Goal: Information Seeking & Learning: Check status

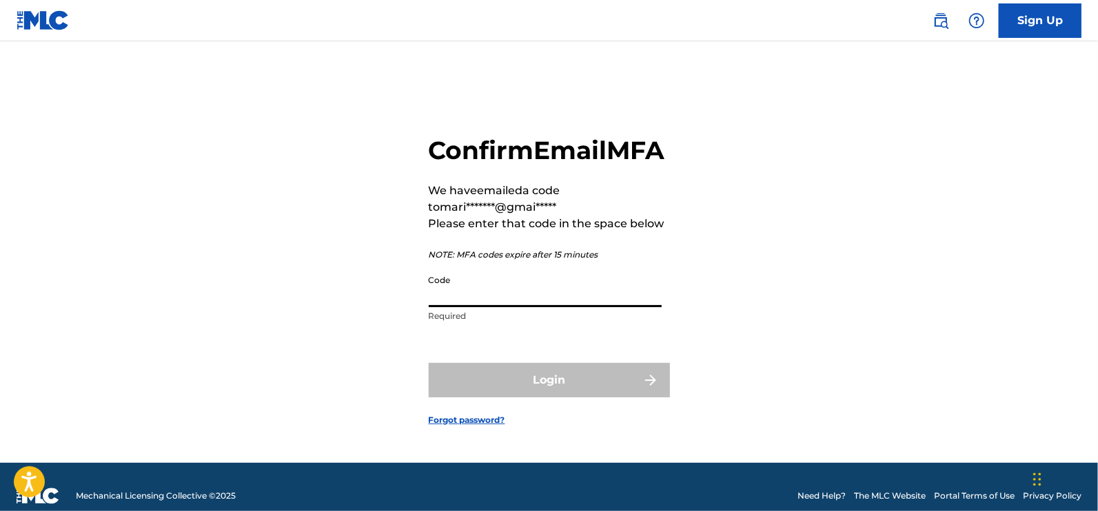
paste input "615885"
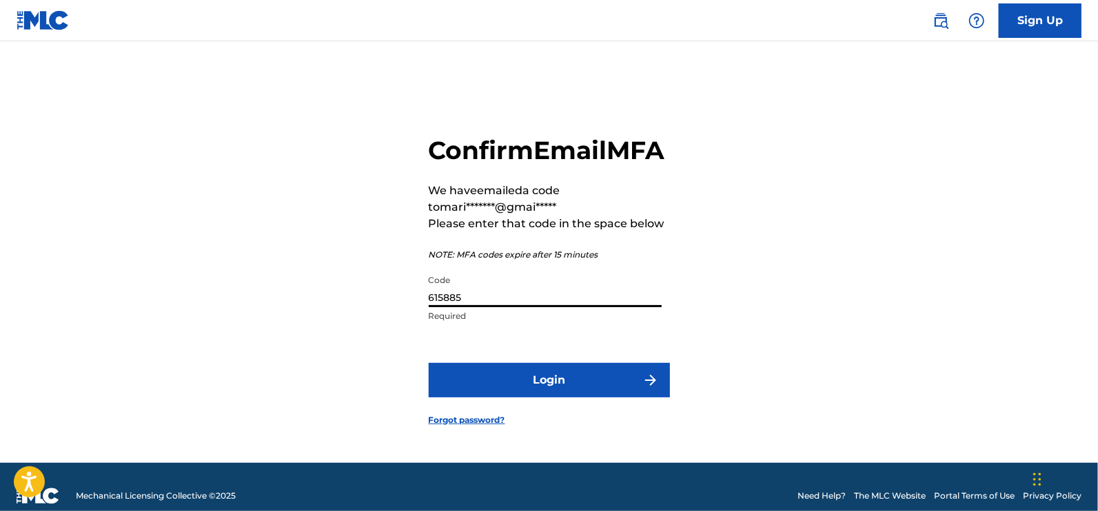
type input "615885"
click at [550, 394] on button "Login" at bounding box center [549, 380] width 241 height 34
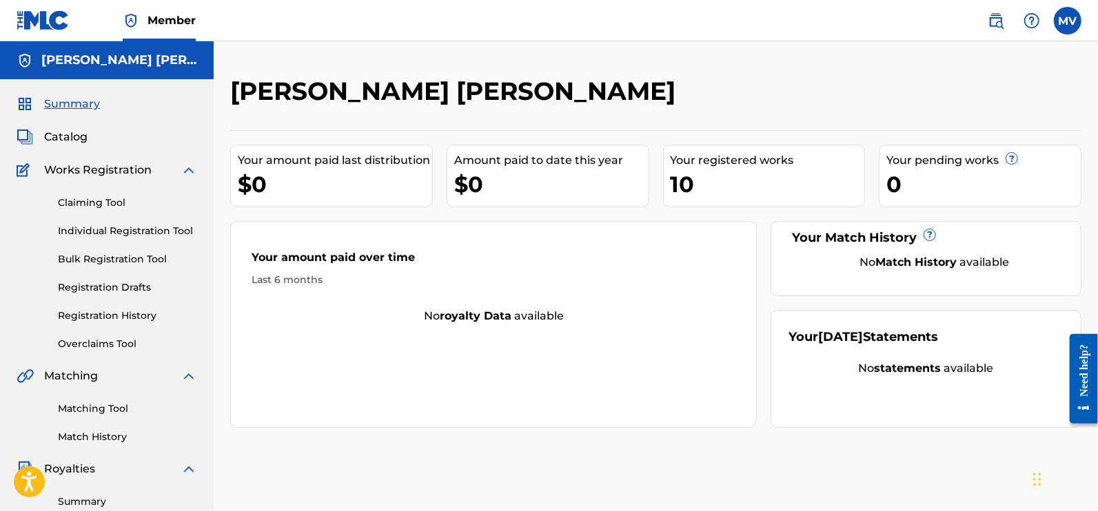
click at [103, 204] on link "Claiming Tool" at bounding box center [127, 203] width 139 height 14
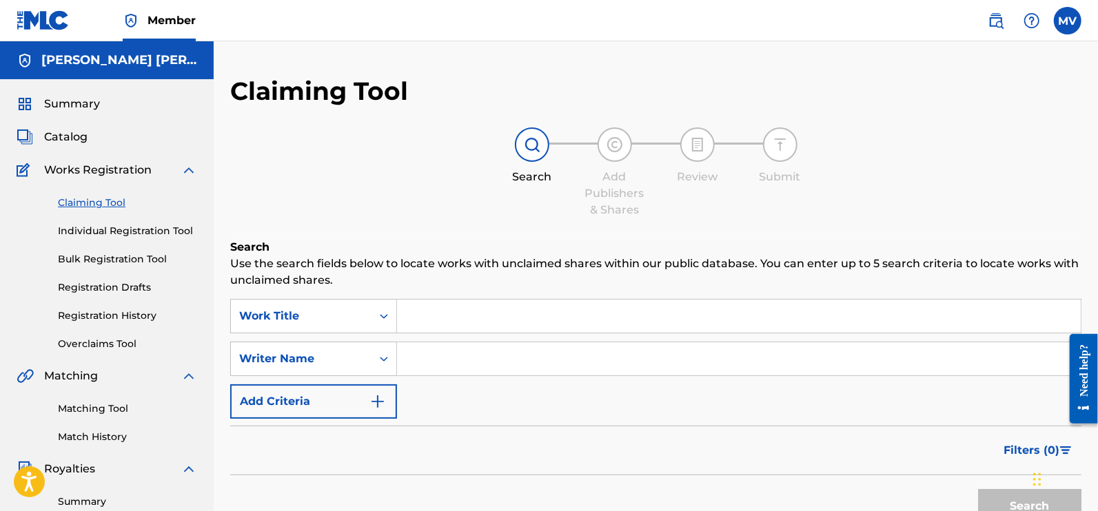
click at [100, 249] on div "Claiming Tool Individual Registration Tool Bulk Registration Tool Registration …" at bounding box center [107, 265] width 181 height 173
click at [111, 230] on link "Individual Registration Tool" at bounding box center [127, 231] width 139 height 14
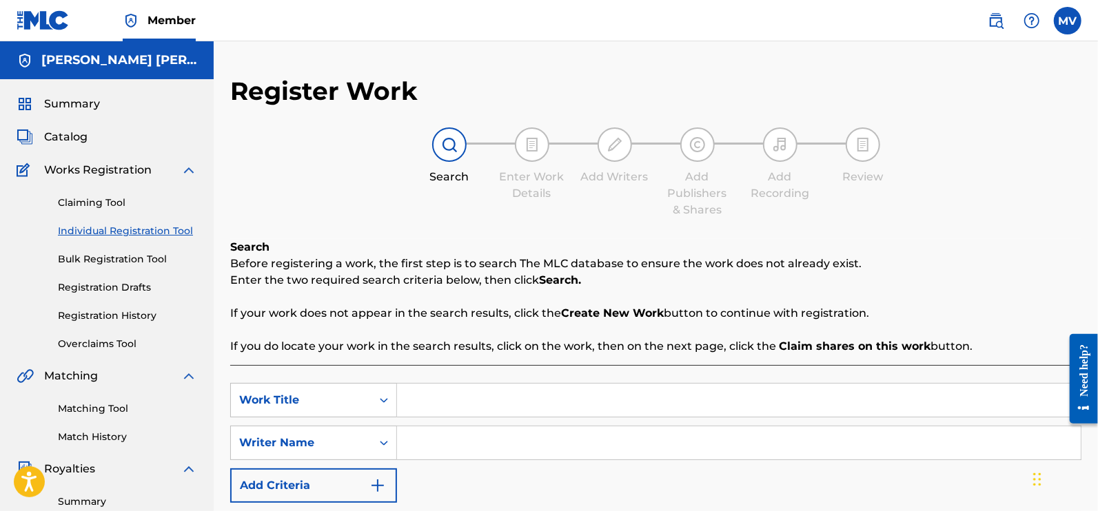
click at [70, 99] on span "Summary" at bounding box center [72, 104] width 56 height 17
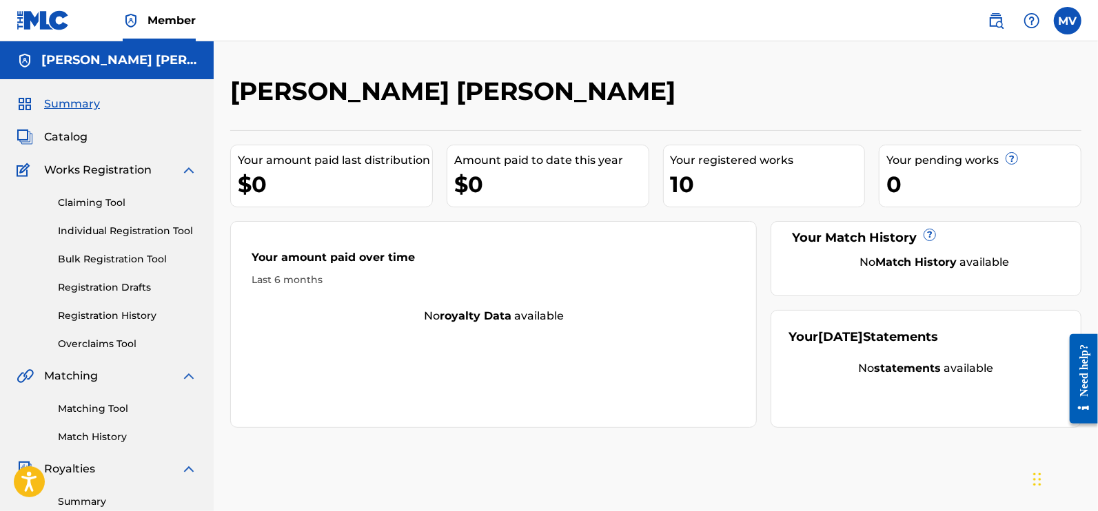
click at [737, 164] on div "Your registered works" at bounding box center [768, 160] width 194 height 17
click at [680, 167] on div "Your registered works" at bounding box center [768, 160] width 194 height 17
click at [85, 402] on link "Matching Tool" at bounding box center [127, 409] width 139 height 14
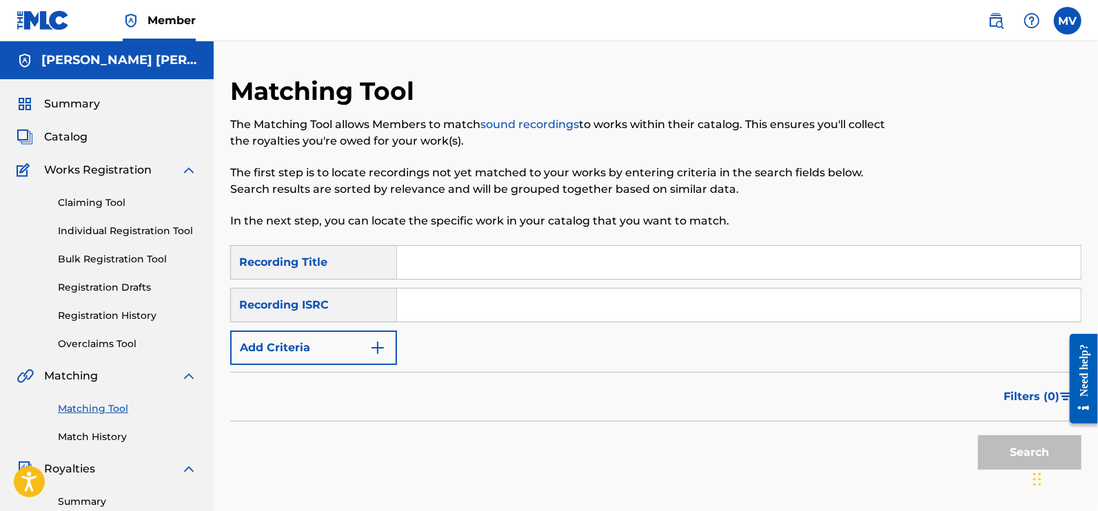
click at [103, 449] on div "Summary Catalog Works Registration Claiming Tool Individual Registration Tool B…" at bounding box center [107, 433] width 214 height 709
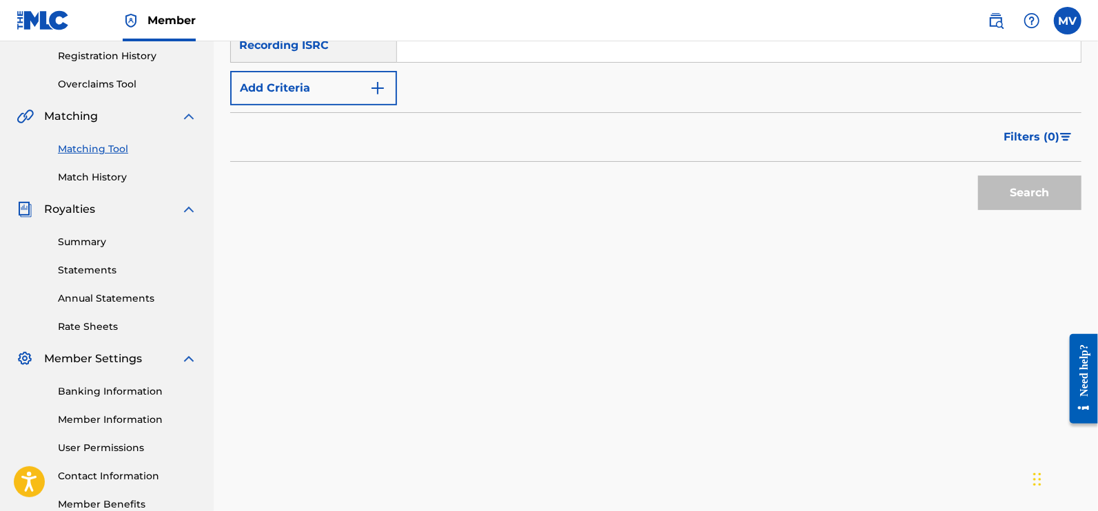
scroll to position [257, 0]
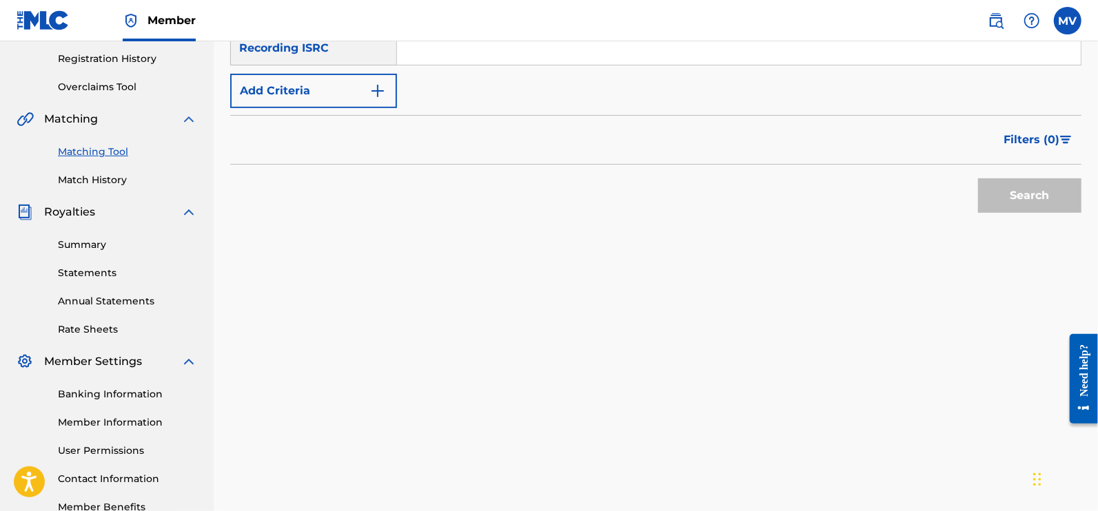
click at [76, 210] on span "Royalties" at bounding box center [69, 212] width 51 height 17
click at [82, 249] on link "Summary" at bounding box center [127, 245] width 139 height 14
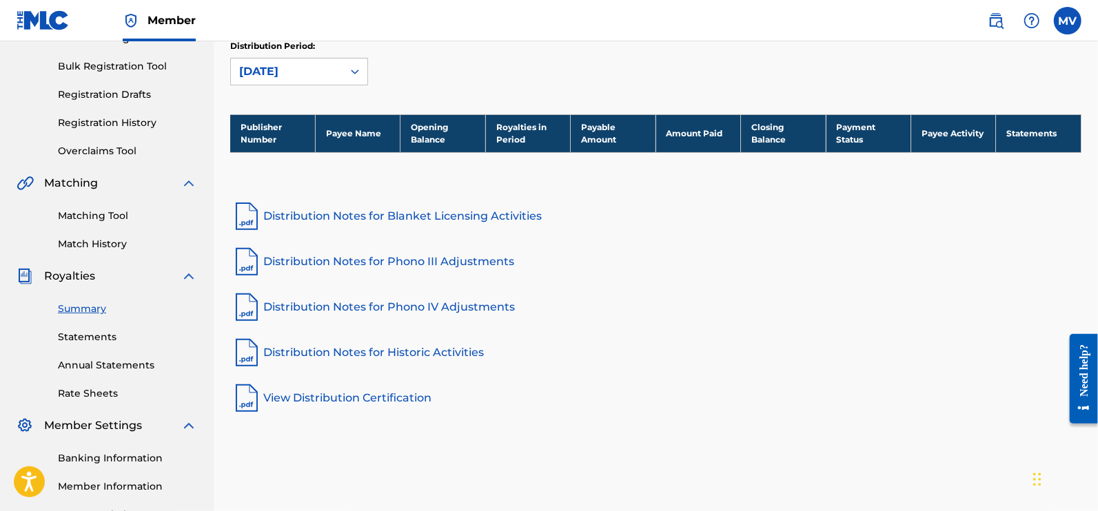
scroll to position [343, 0]
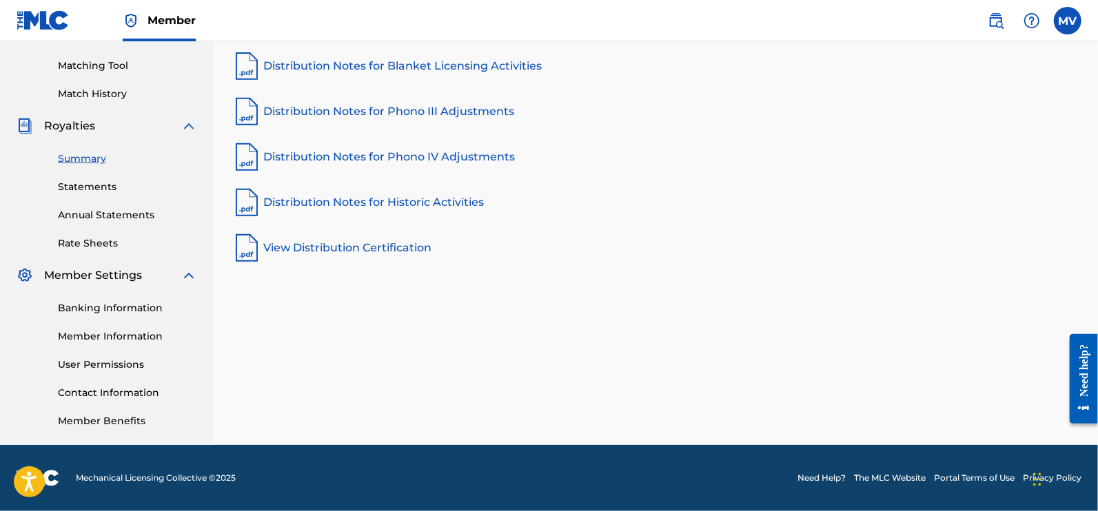
click at [95, 180] on link "Statements" at bounding box center [127, 187] width 139 height 14
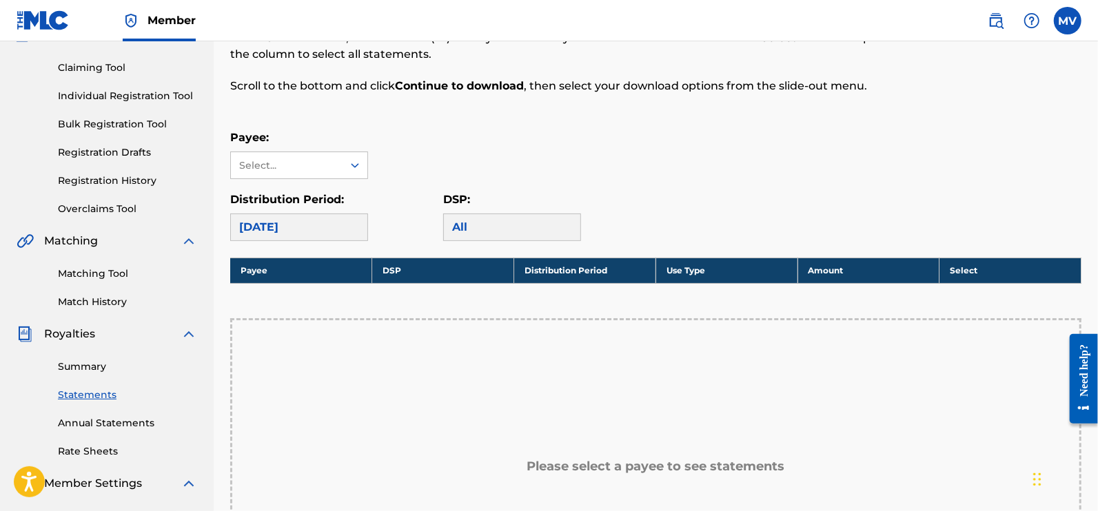
scroll to position [258, 0]
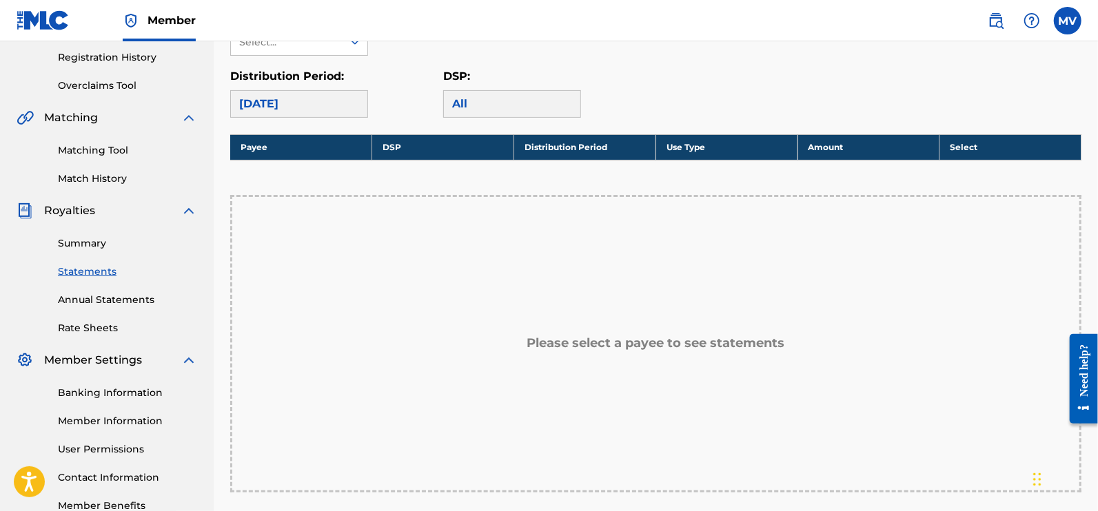
click at [114, 301] on link "Annual Statements" at bounding box center [127, 300] width 139 height 14
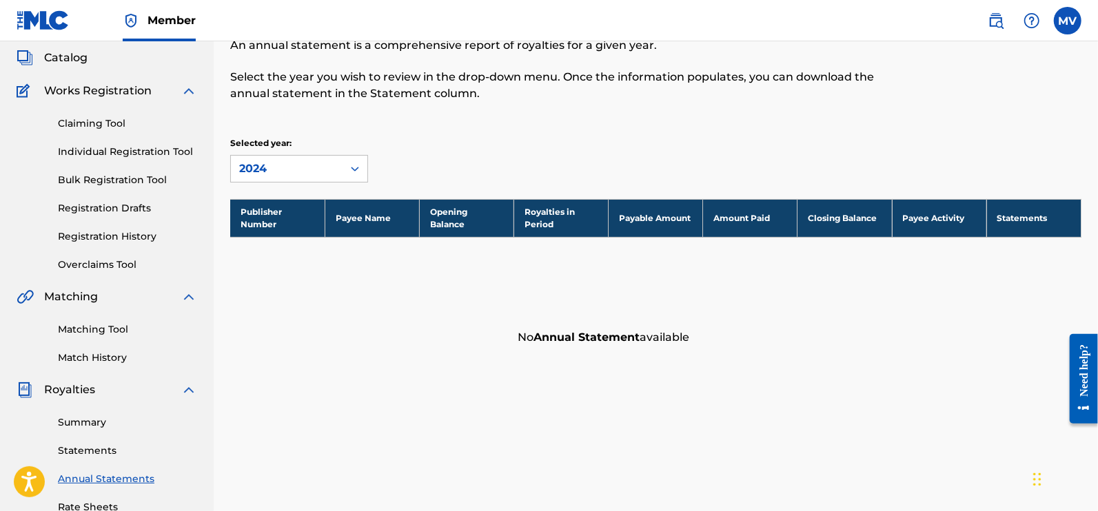
scroll to position [172, 0]
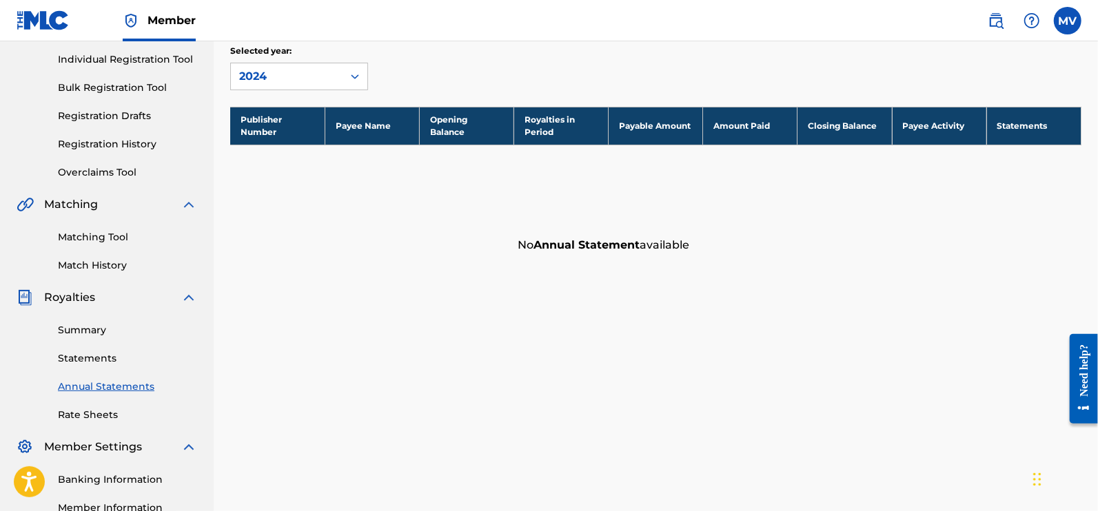
click at [94, 414] on link "Rate Sheets" at bounding box center [127, 415] width 139 height 14
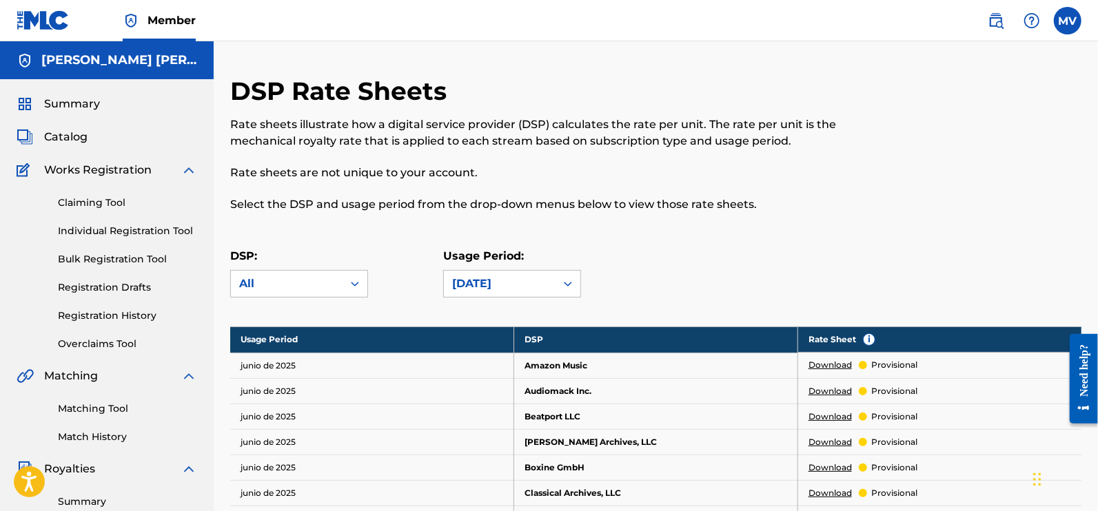
drag, startPoint x: 846, startPoint y: 210, endPoint x: 321, endPoint y: 266, distance: 528.2
click at [321, 266] on div "DSP: All" at bounding box center [299, 273] width 138 height 50
click at [321, 276] on div "All" at bounding box center [286, 284] width 95 height 17
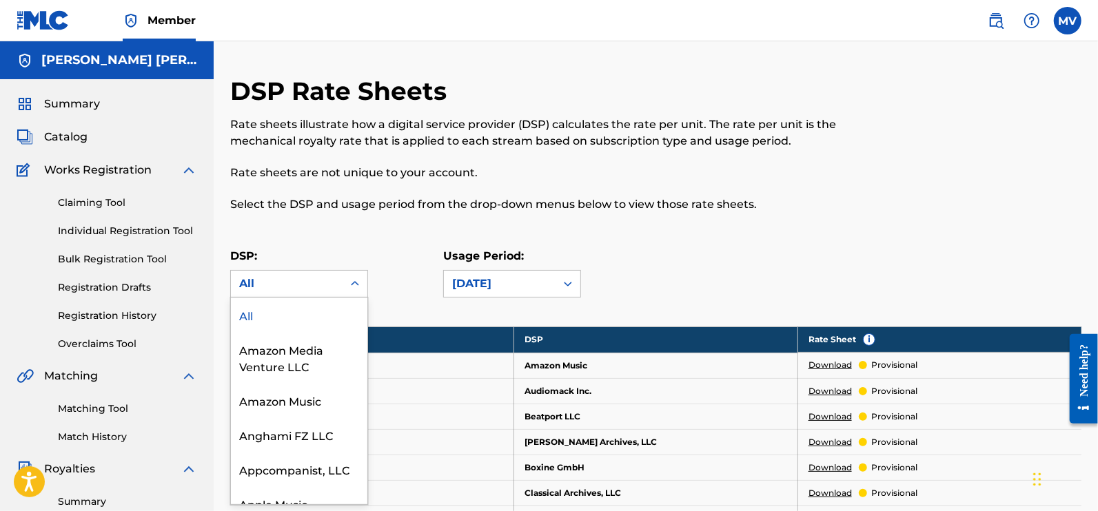
click at [291, 321] on div "All" at bounding box center [299, 315] width 136 height 34
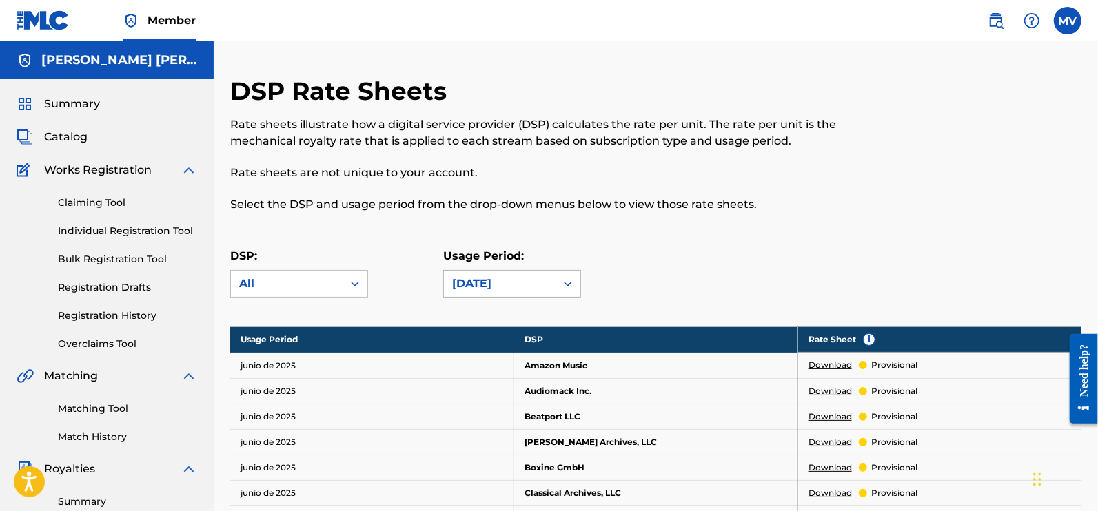
click at [544, 285] on div "[DATE]" at bounding box center [499, 284] width 95 height 17
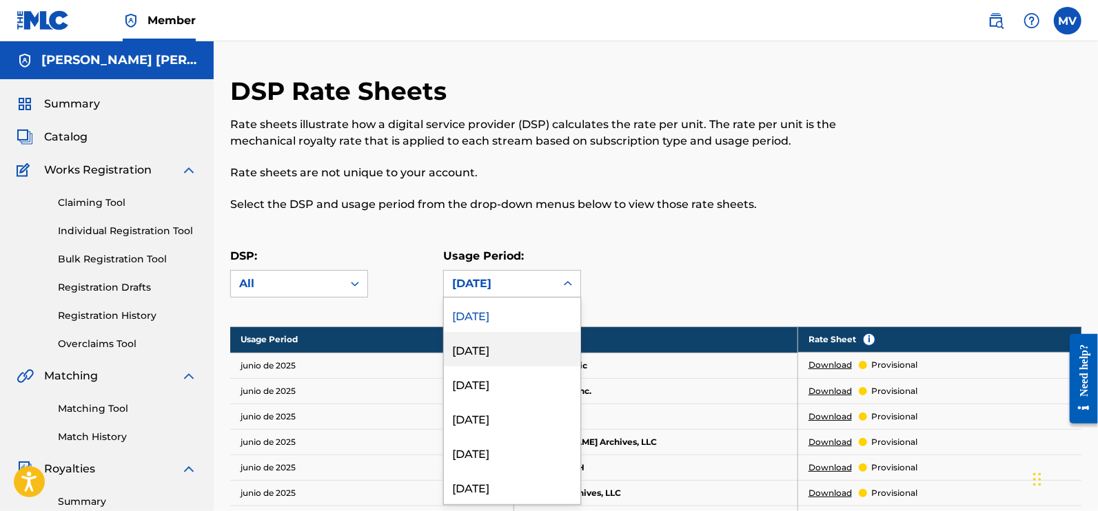
click at [500, 343] on div "[DATE]" at bounding box center [512, 349] width 136 height 34
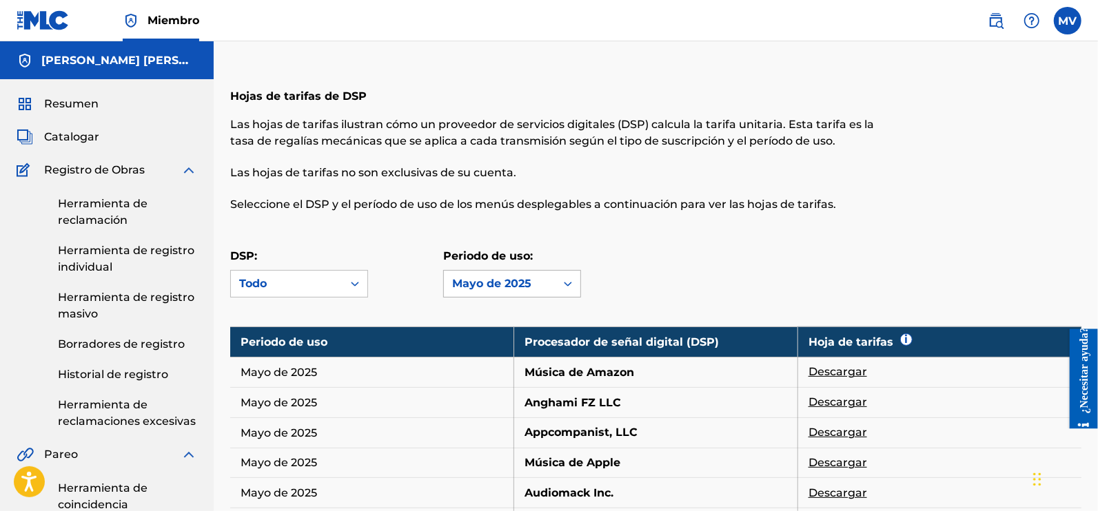
click at [499, 281] on font "Mayo de 2025" at bounding box center [491, 283] width 79 height 13
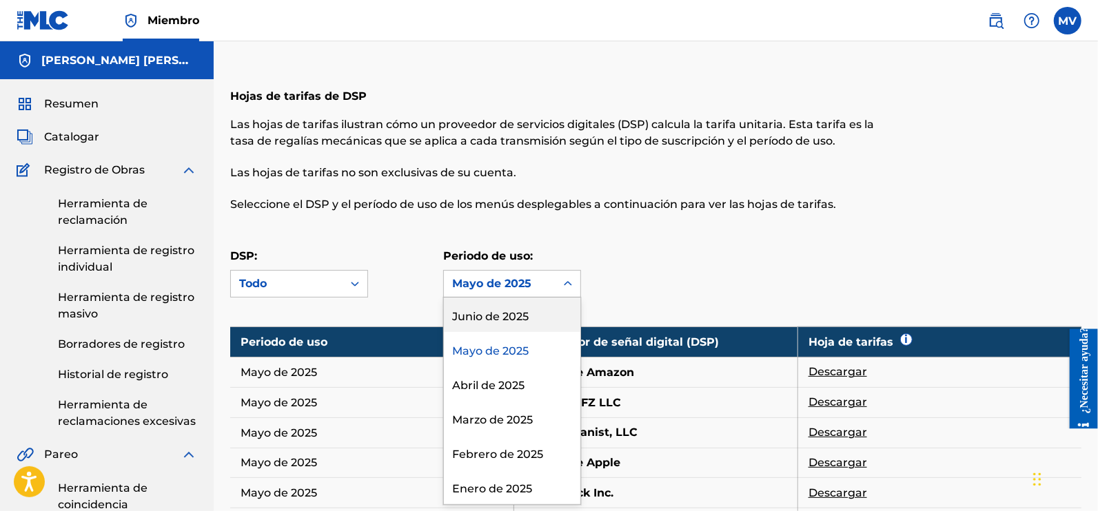
click at [500, 323] on div "Junio ​​de 2025" at bounding box center [512, 315] width 136 height 34
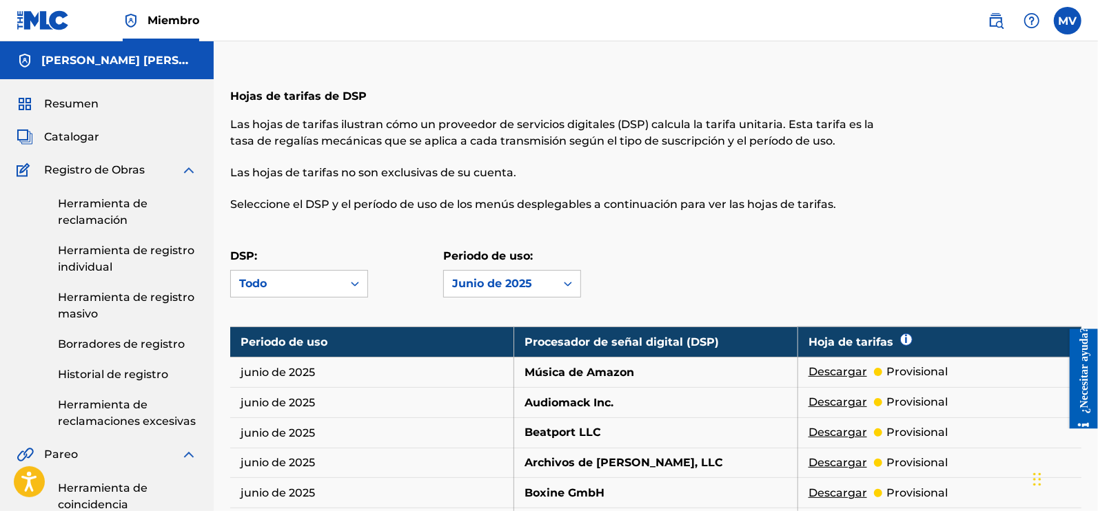
click at [58, 134] on font "Catalogar" at bounding box center [71, 136] width 55 height 13
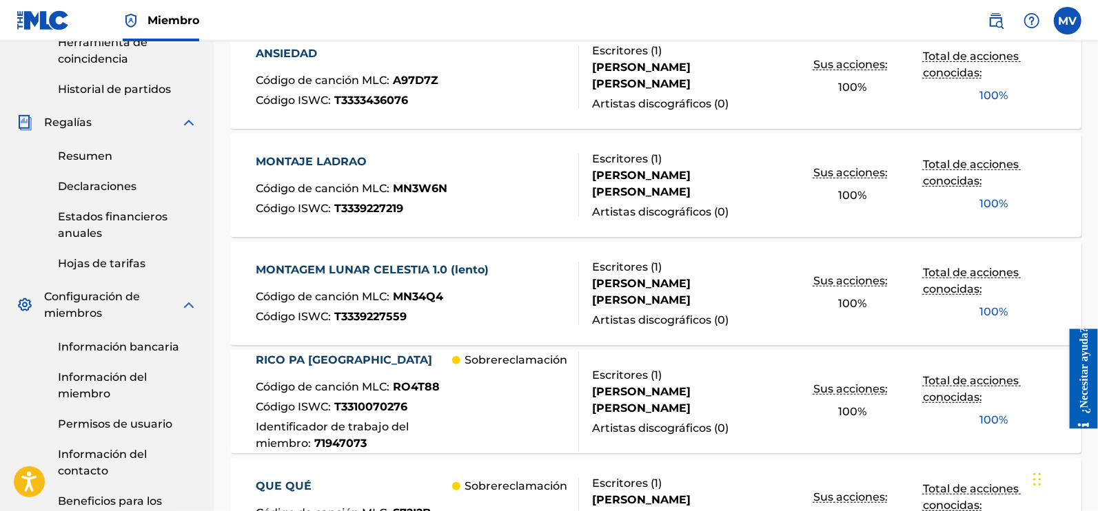
scroll to position [517, 0]
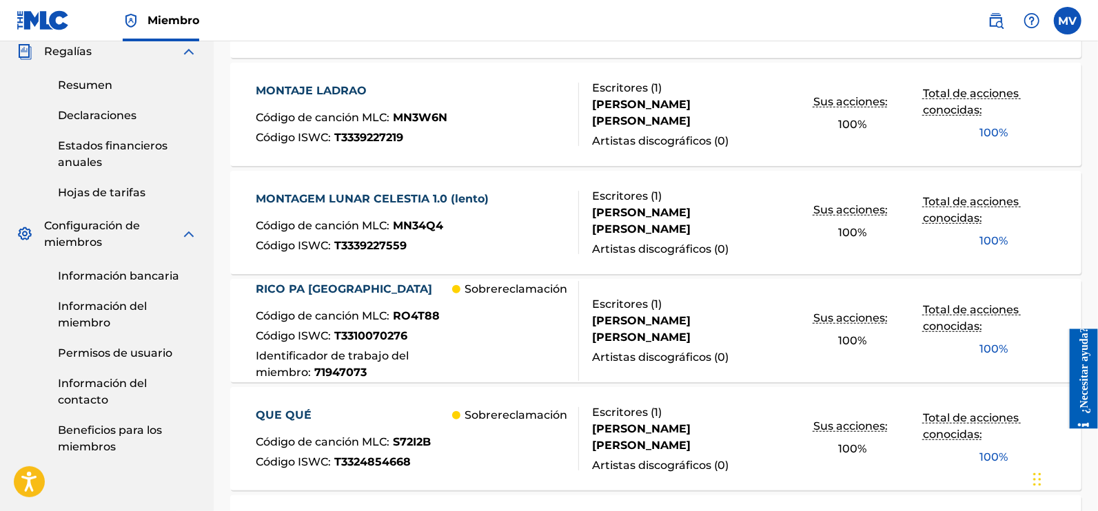
click at [507, 292] on font "Sobrereclamación" at bounding box center [516, 289] width 103 height 13
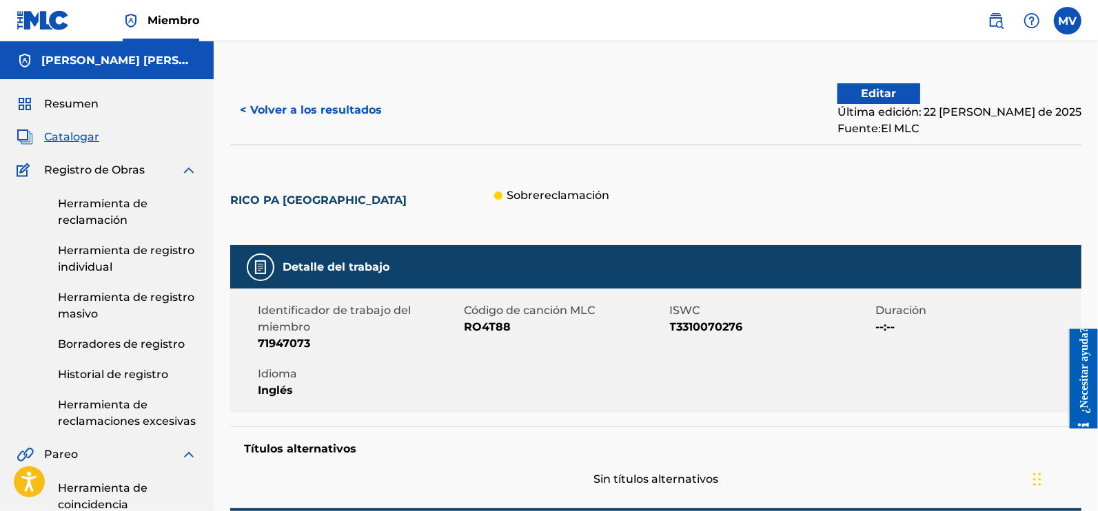
click at [507, 189] on font "Sobrereclamación" at bounding box center [558, 195] width 103 height 13
click at [414, 196] on div "Sobrereclamación" at bounding box center [512, 195] width 196 height 17
click at [494, 194] on div at bounding box center [498, 196] width 8 height 8
click at [241, 105] on font "< Volver a los resultados" at bounding box center [311, 109] width 142 height 13
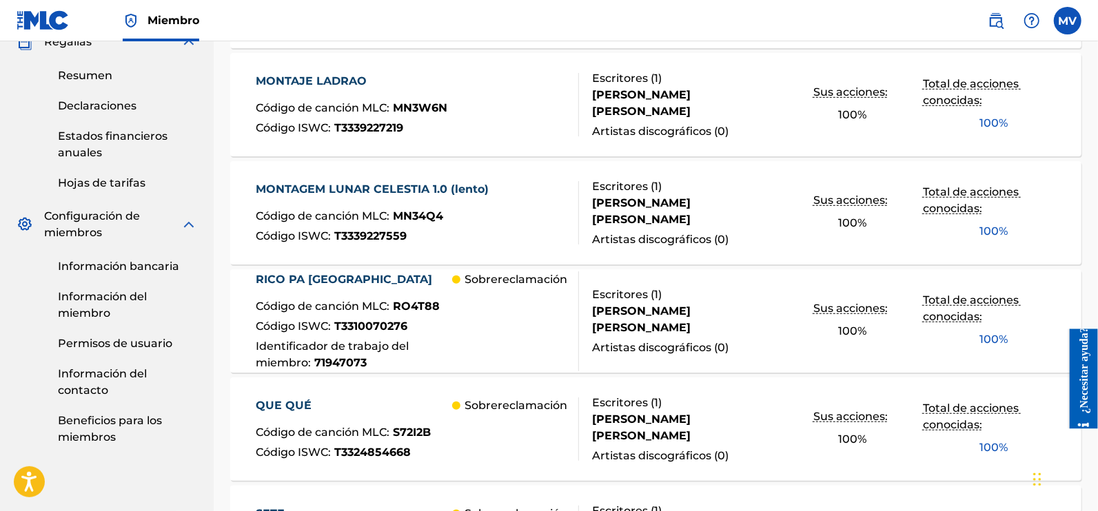
scroll to position [344, 0]
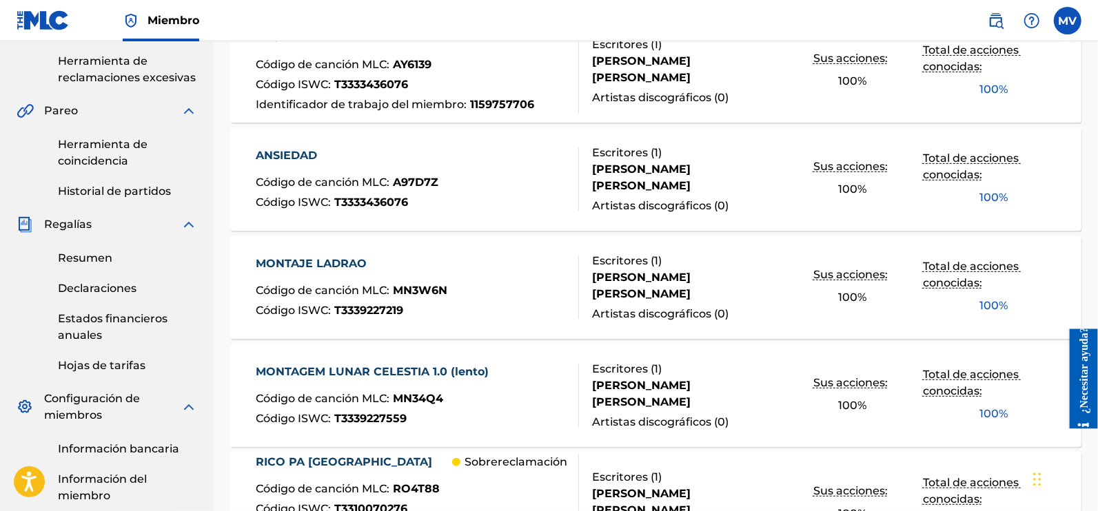
click at [345, 176] on font "Código de canción MLC" at bounding box center [321, 182] width 131 height 13
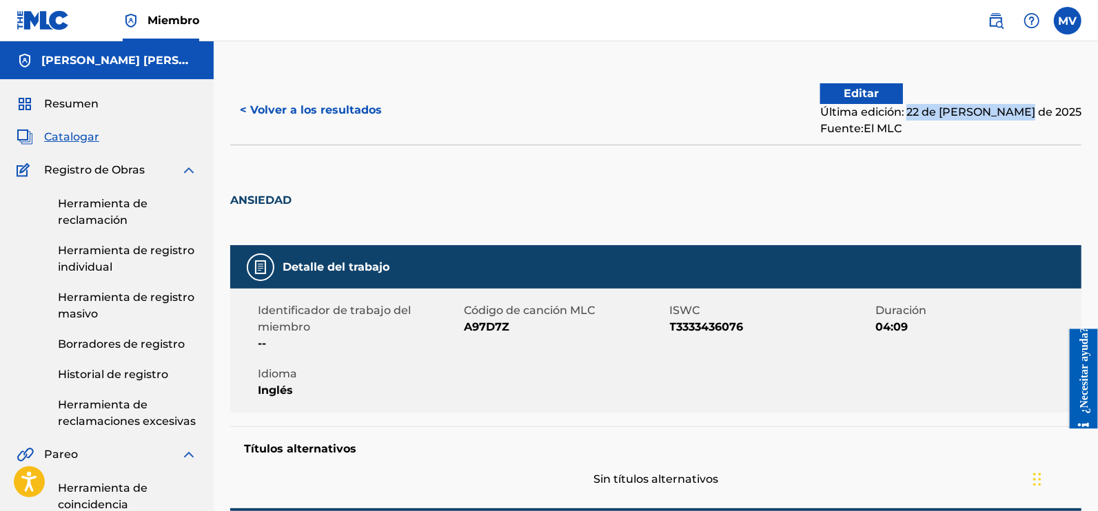
drag, startPoint x: 979, startPoint y: 112, endPoint x: 1085, endPoint y: 111, distance: 106.1
copy font "22 de [PERSON_NAME] de 2025"
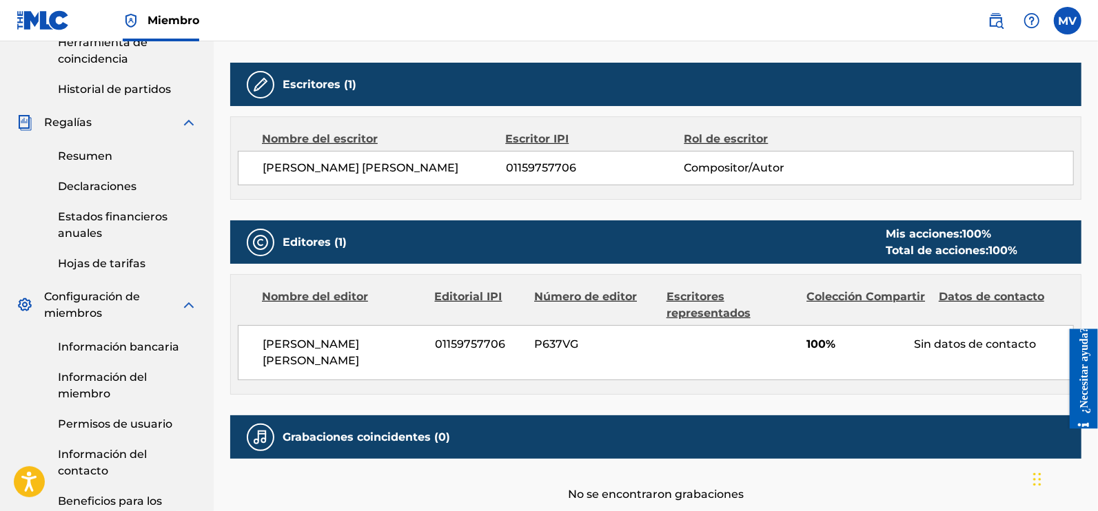
scroll to position [517, 0]
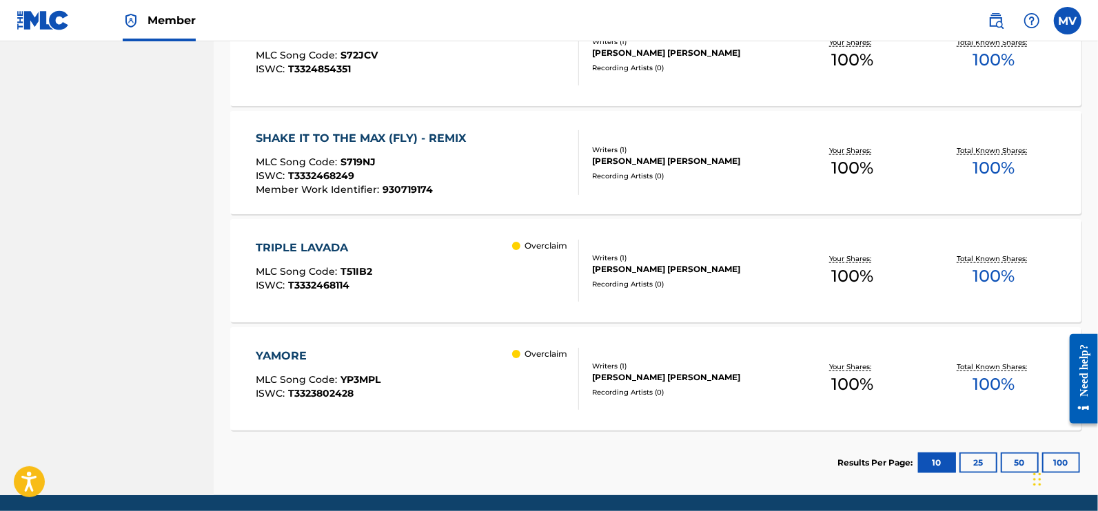
scroll to position [1059, 0]
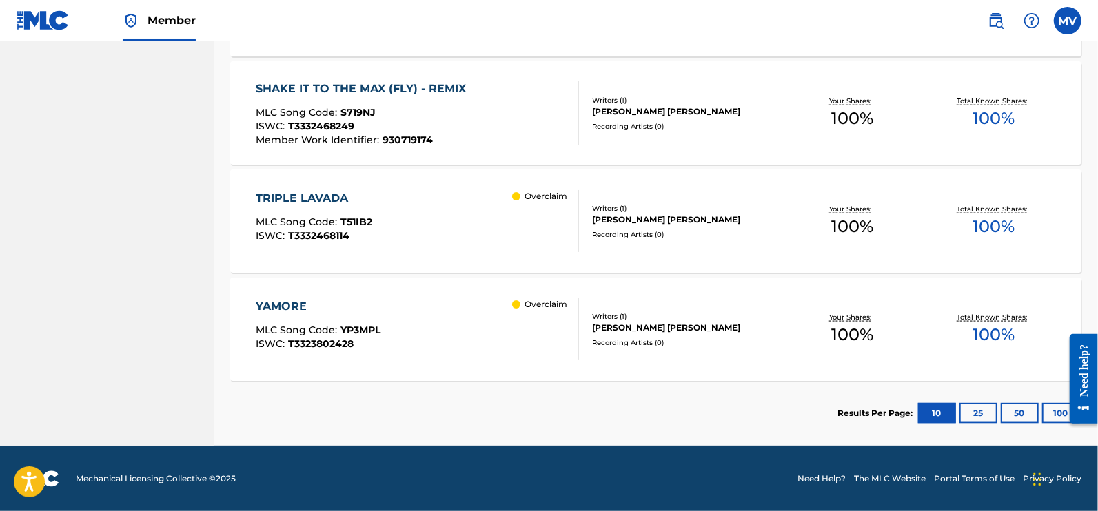
click at [971, 409] on button "25" at bounding box center [978, 413] width 38 height 21
click at [1012, 411] on button "50" at bounding box center [1020, 413] width 38 height 21
click at [1040, 409] on section "Results Per Page: 10 25 50 100" at bounding box center [959, 413] width 244 height 21
click at [1050, 409] on button "100" at bounding box center [1061, 413] width 38 height 21
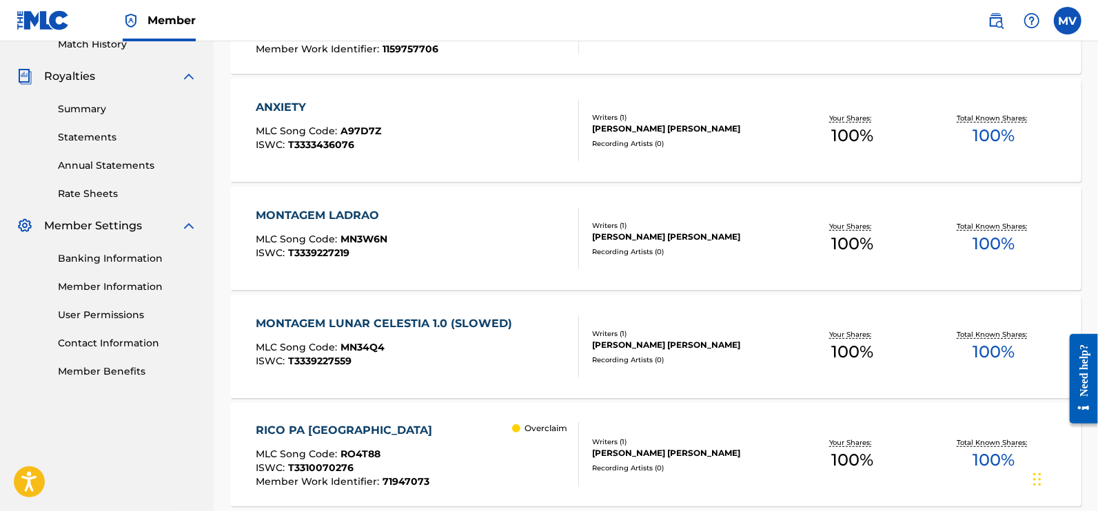
scroll to position [112, 0]
